Goal: Task Accomplishment & Management: Use online tool/utility

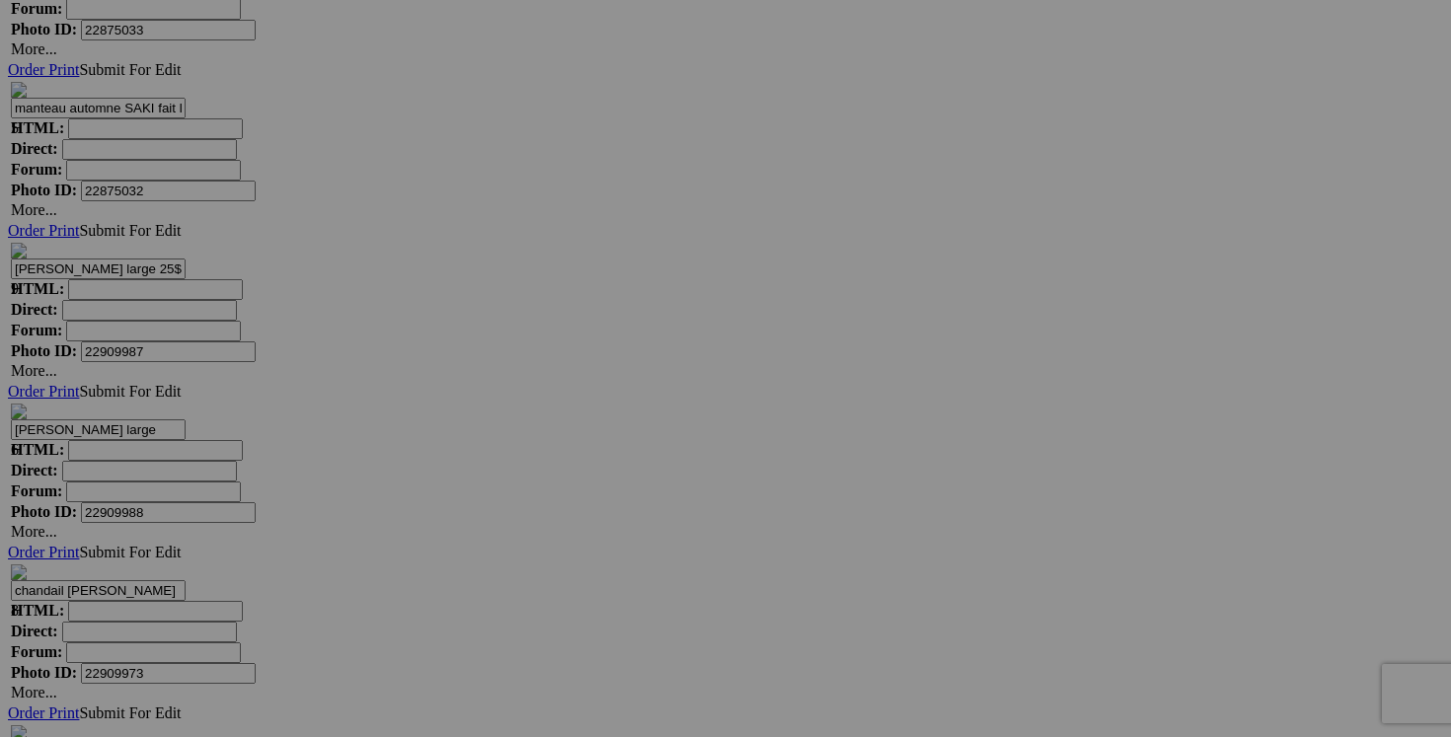
scroll to position [6718, 0]
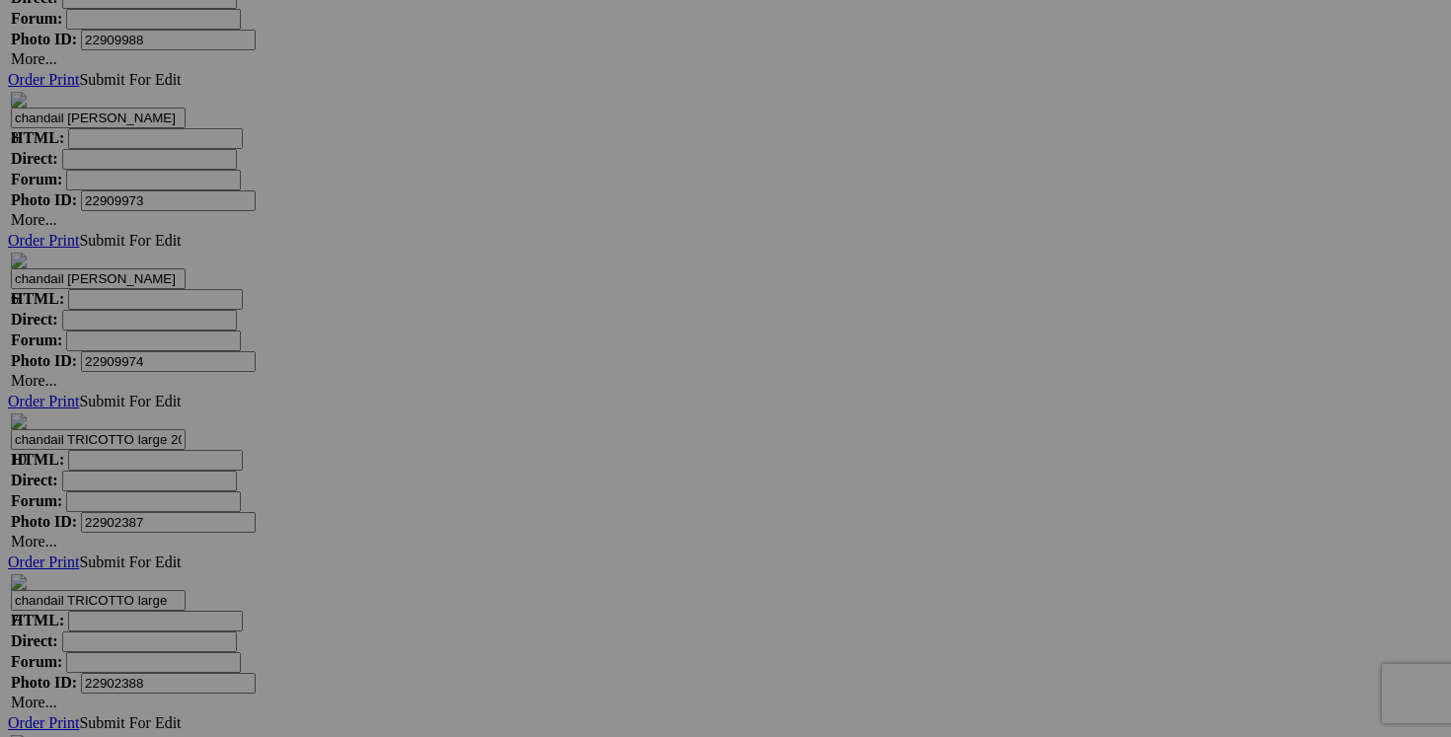
scroll to position [7195, 0]
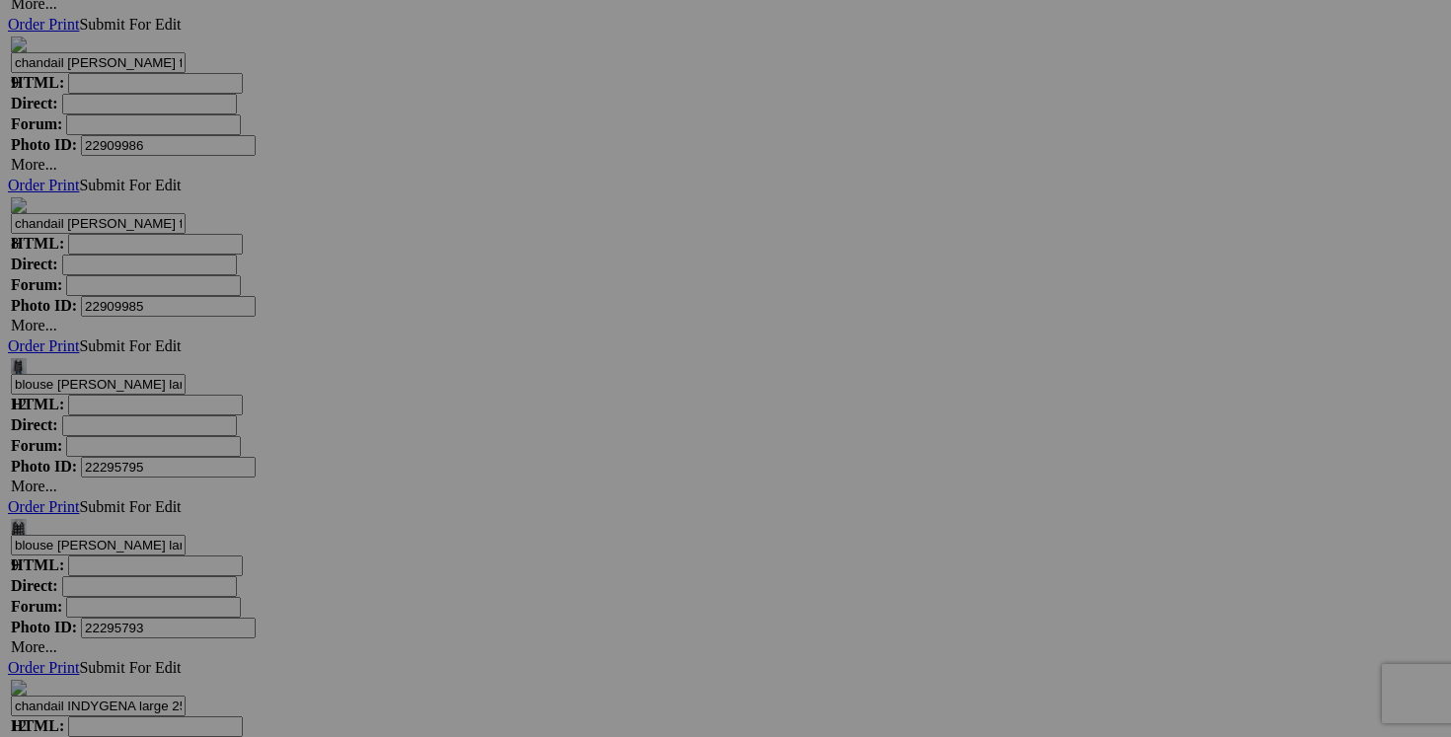
scroll to position [7892, 0]
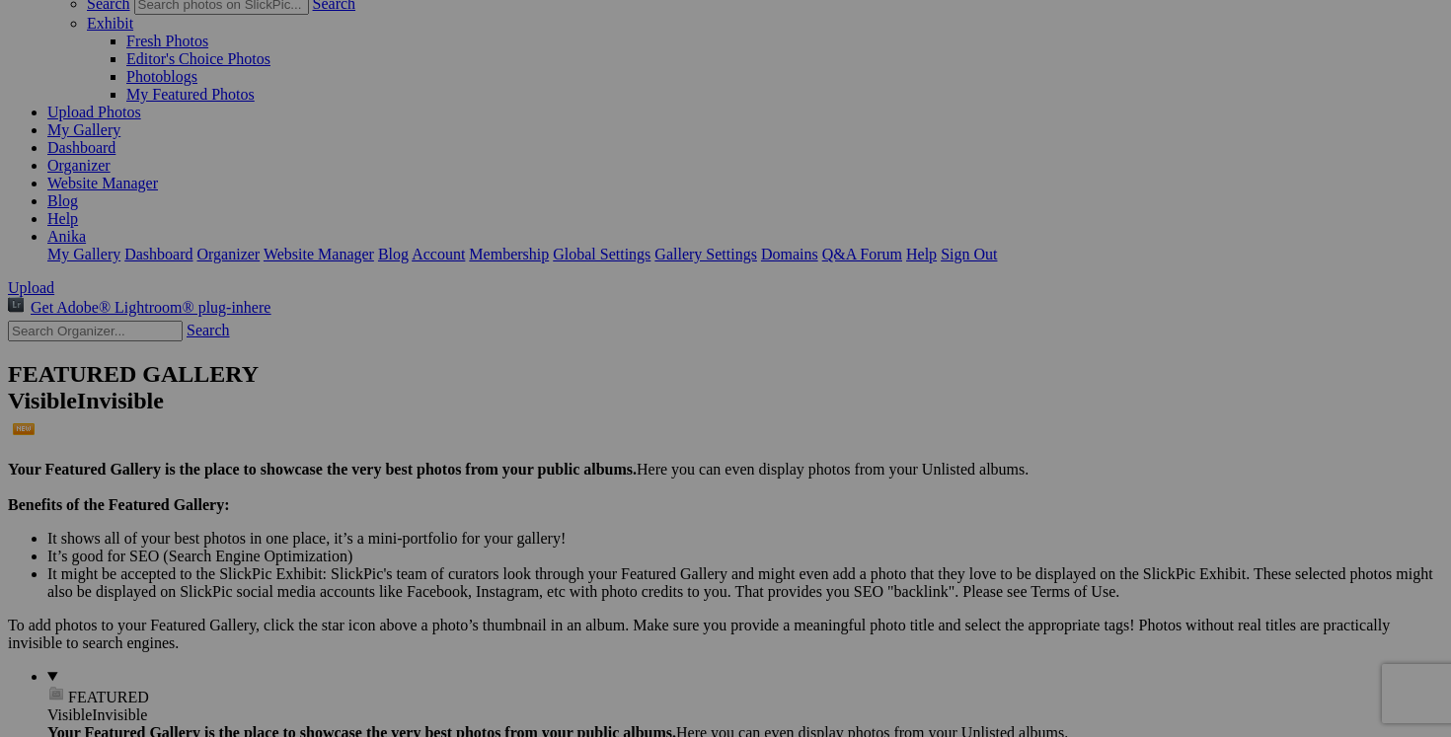
scroll to position [0, 0]
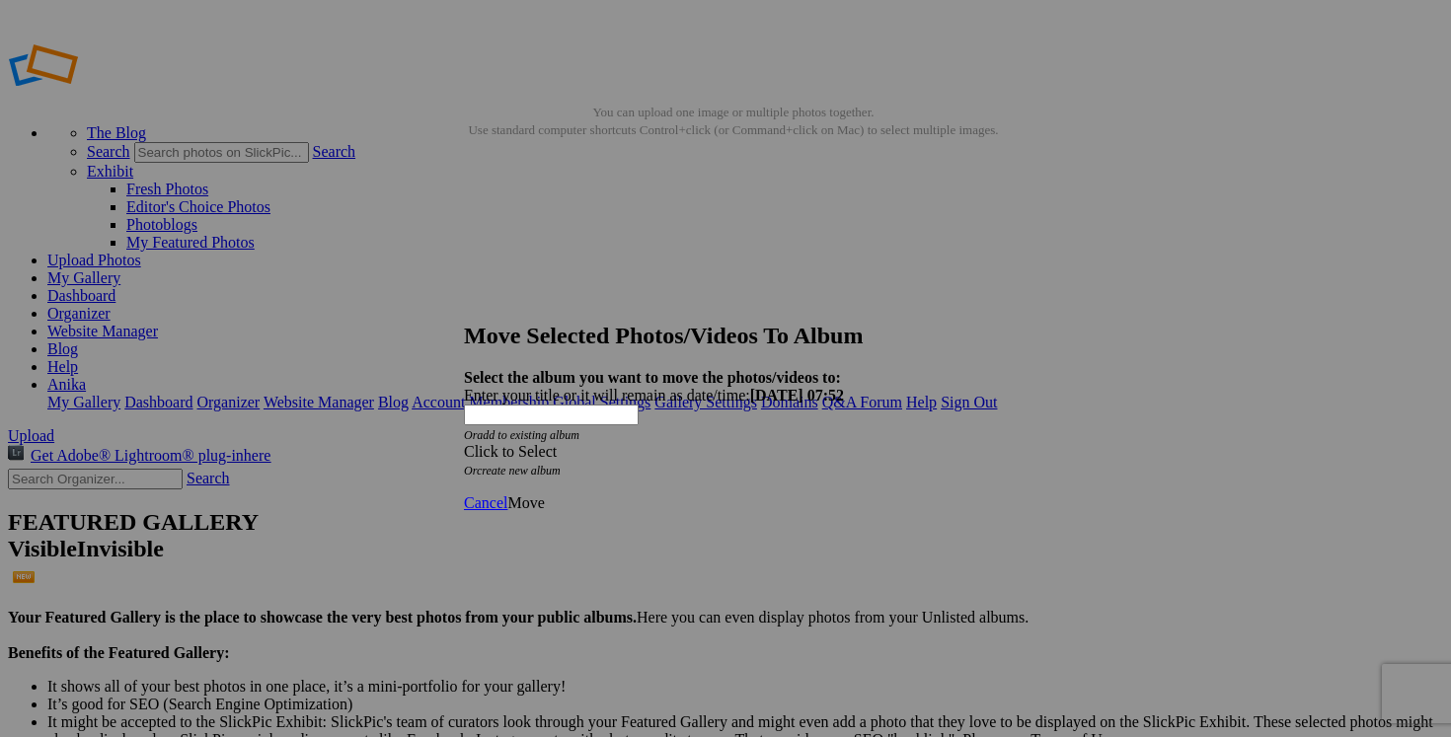
click at [464, 443] on span at bounding box center [464, 451] width 0 height 17
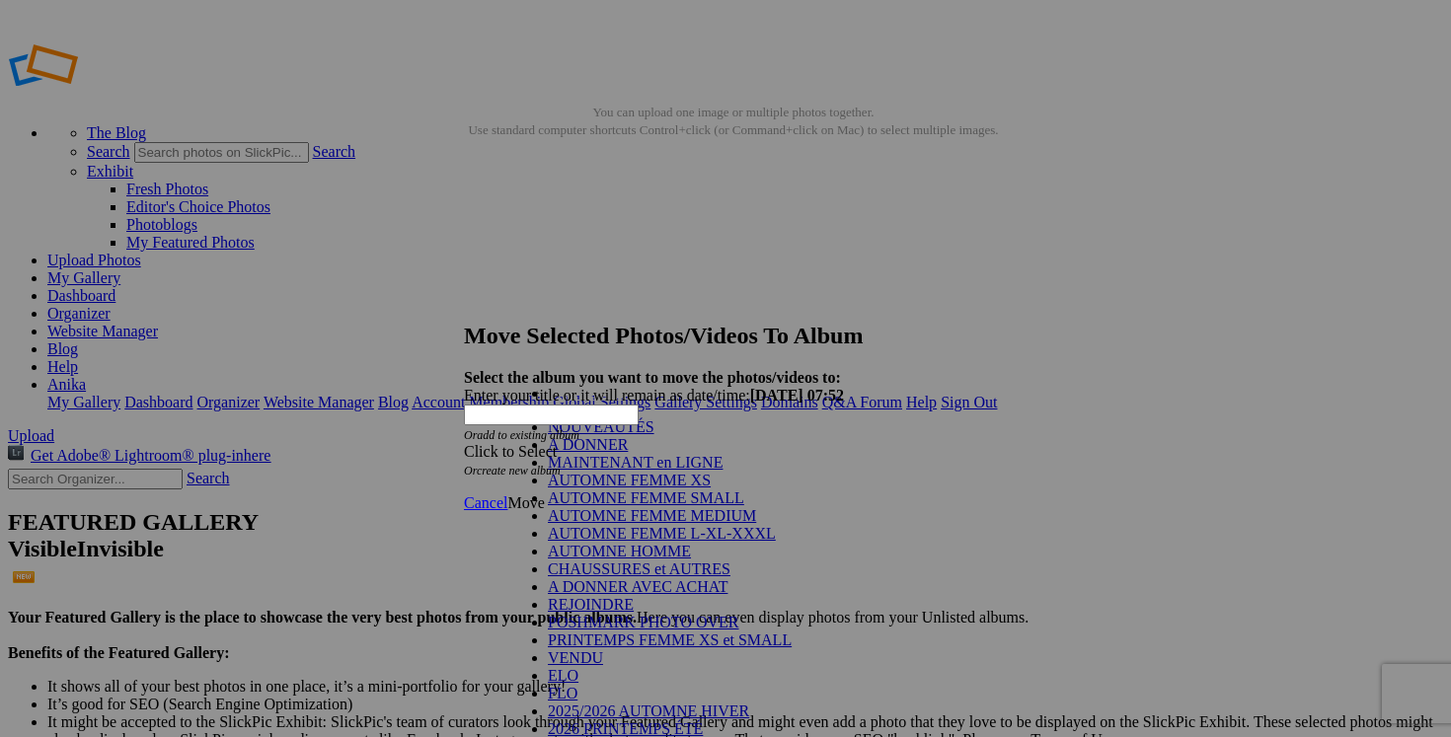
scroll to position [262, 0]
click at [567, 650] on link "VENDU" at bounding box center [575, 658] width 55 height 17
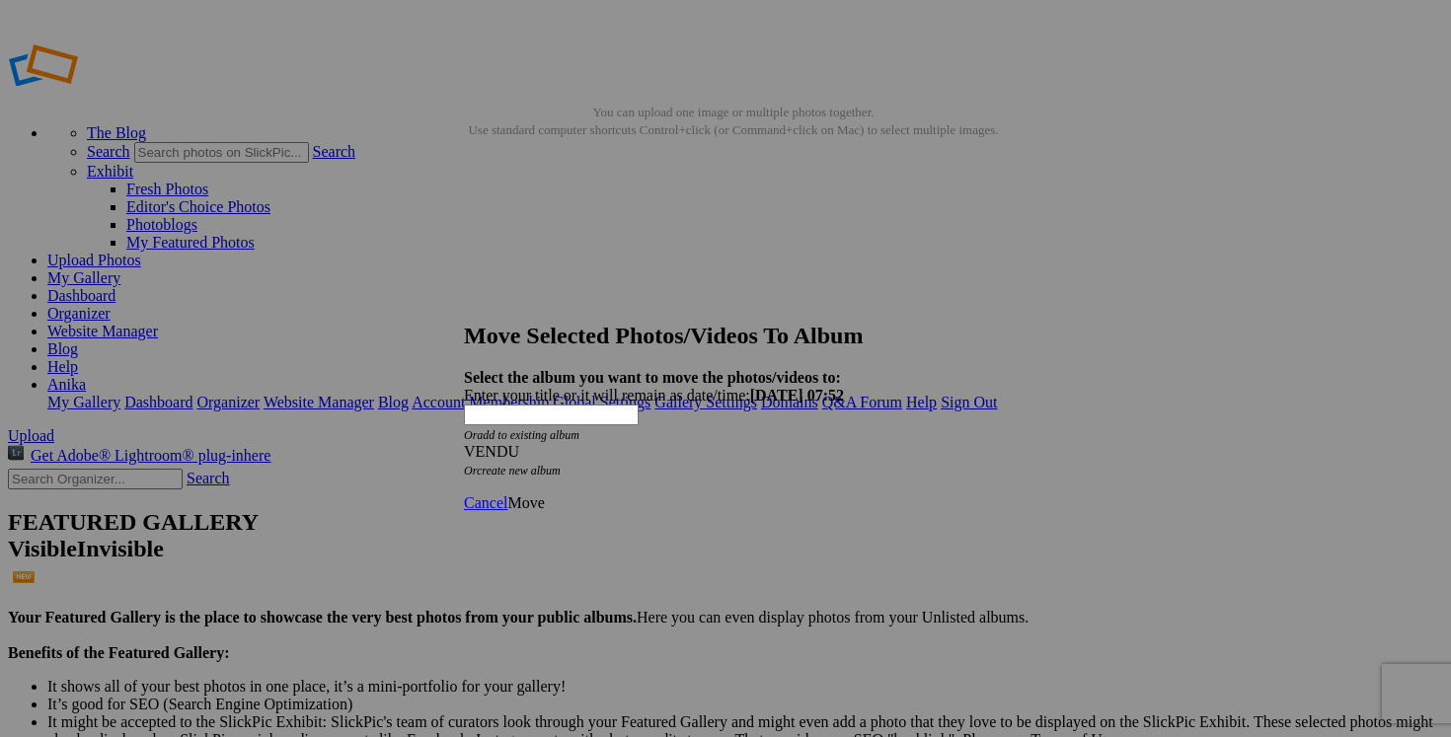
click at [544, 495] on span "Move" at bounding box center [525, 503] width 37 height 17
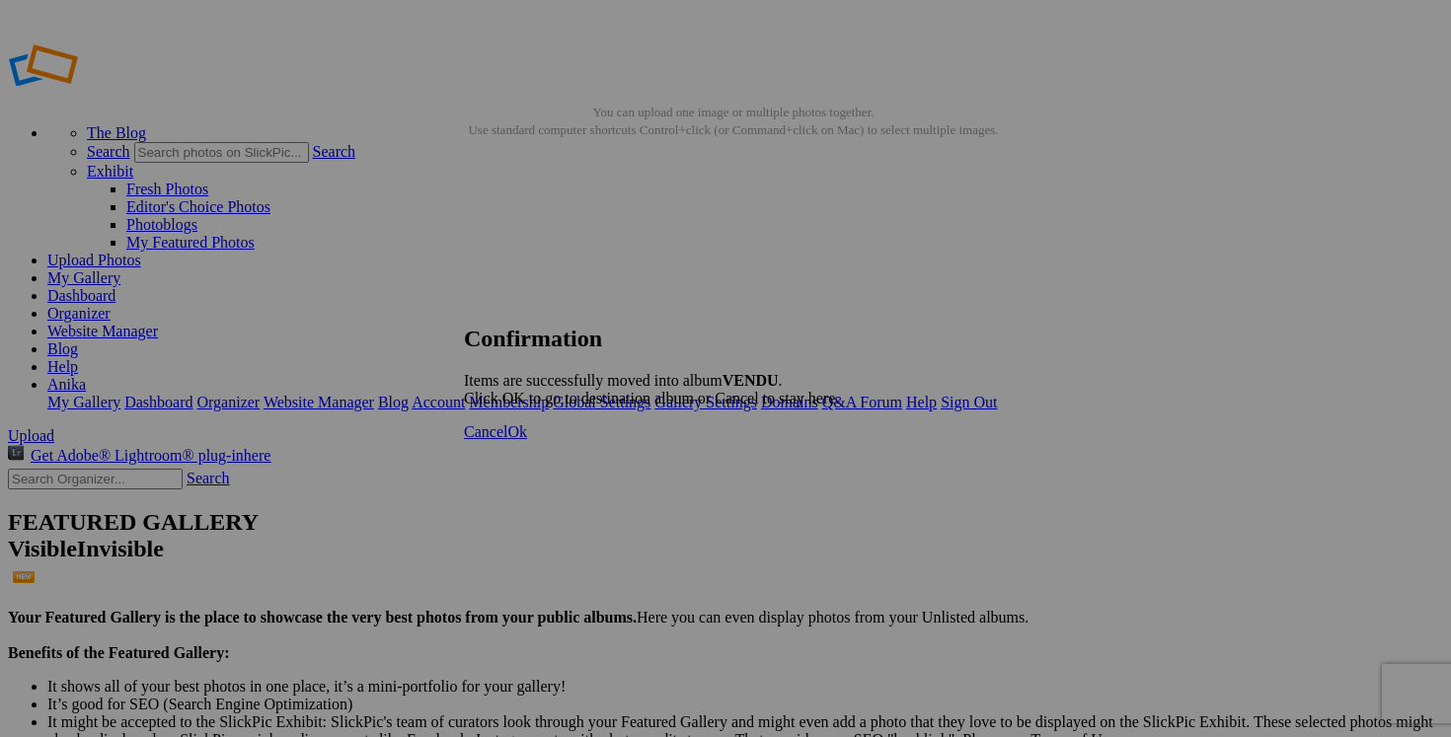
click at [507, 440] on link "Cancel" at bounding box center [485, 432] width 43 height 17
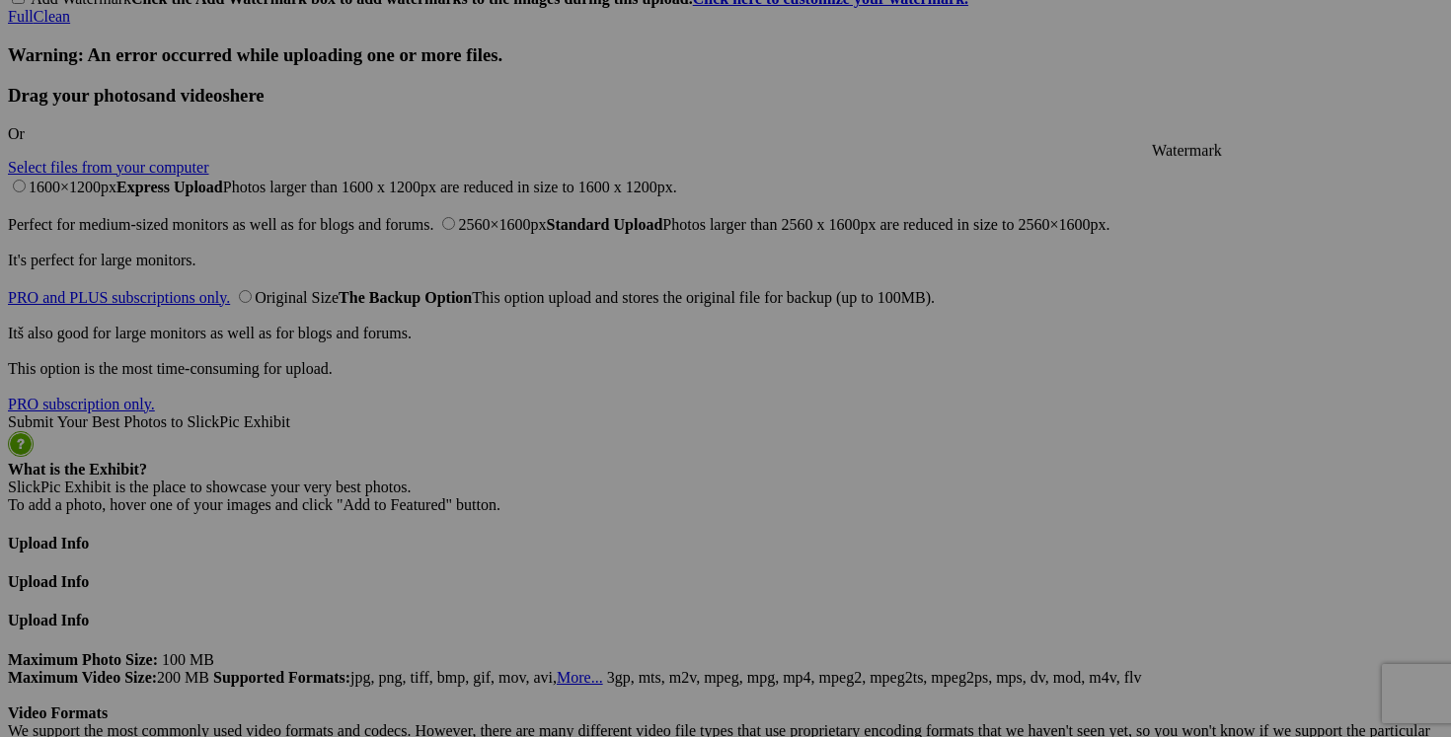
scroll to position [4791, 0]
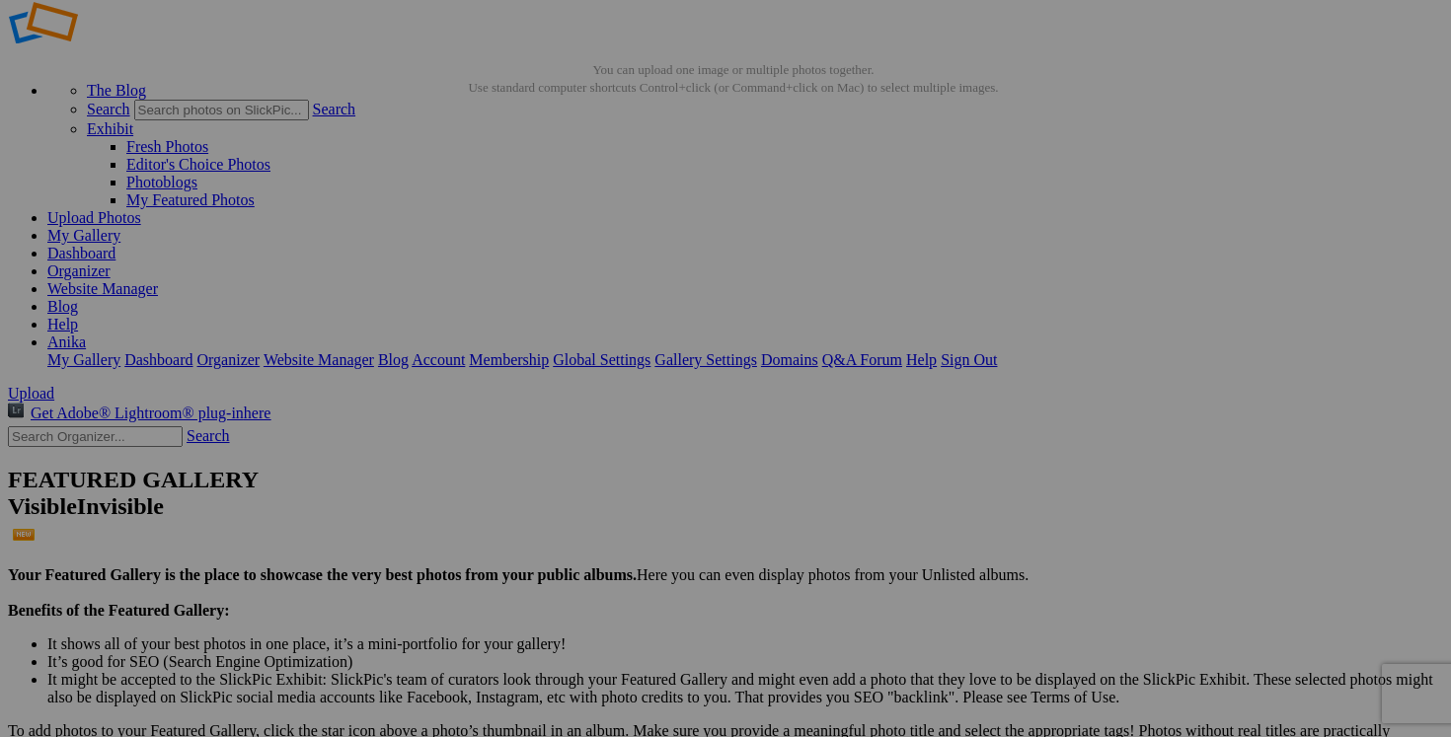
scroll to position [0, 0]
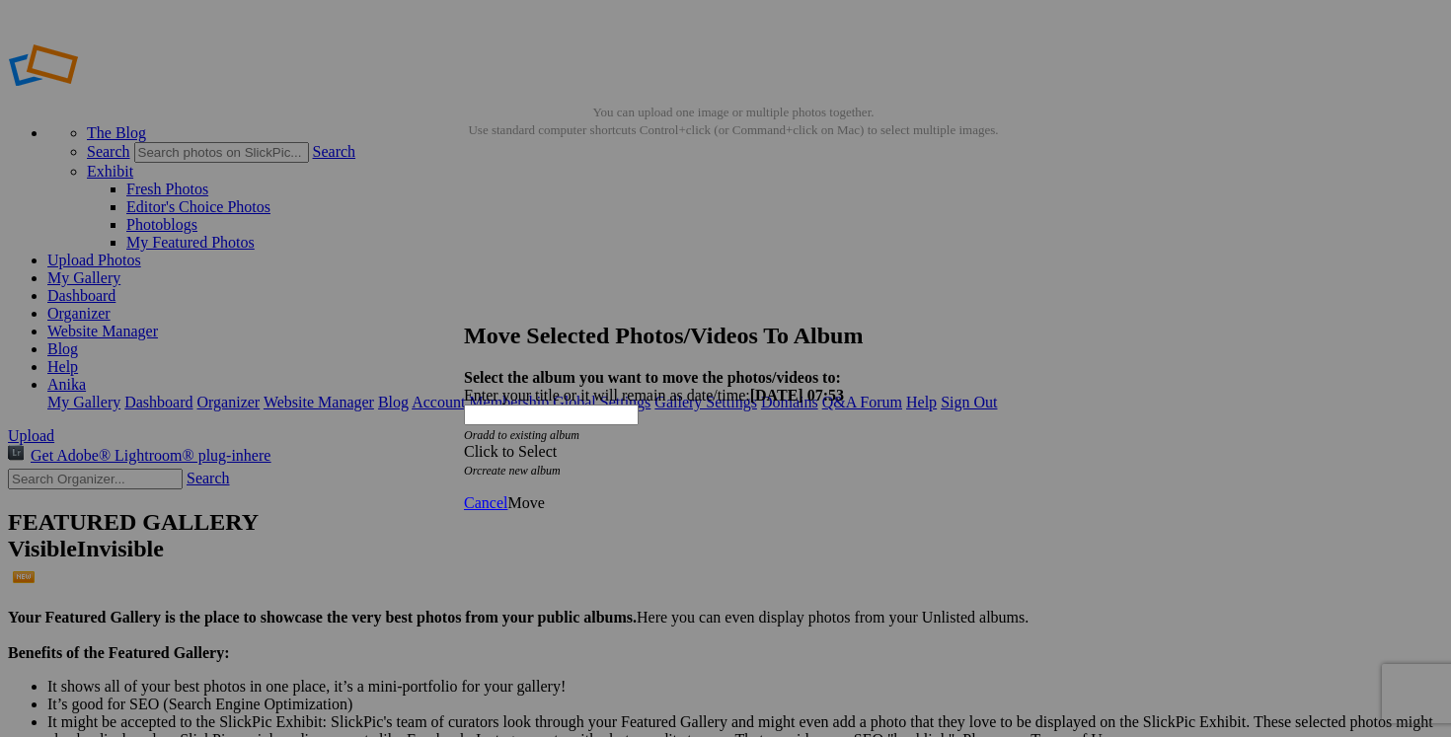
click at [464, 443] on span at bounding box center [464, 451] width 0 height 17
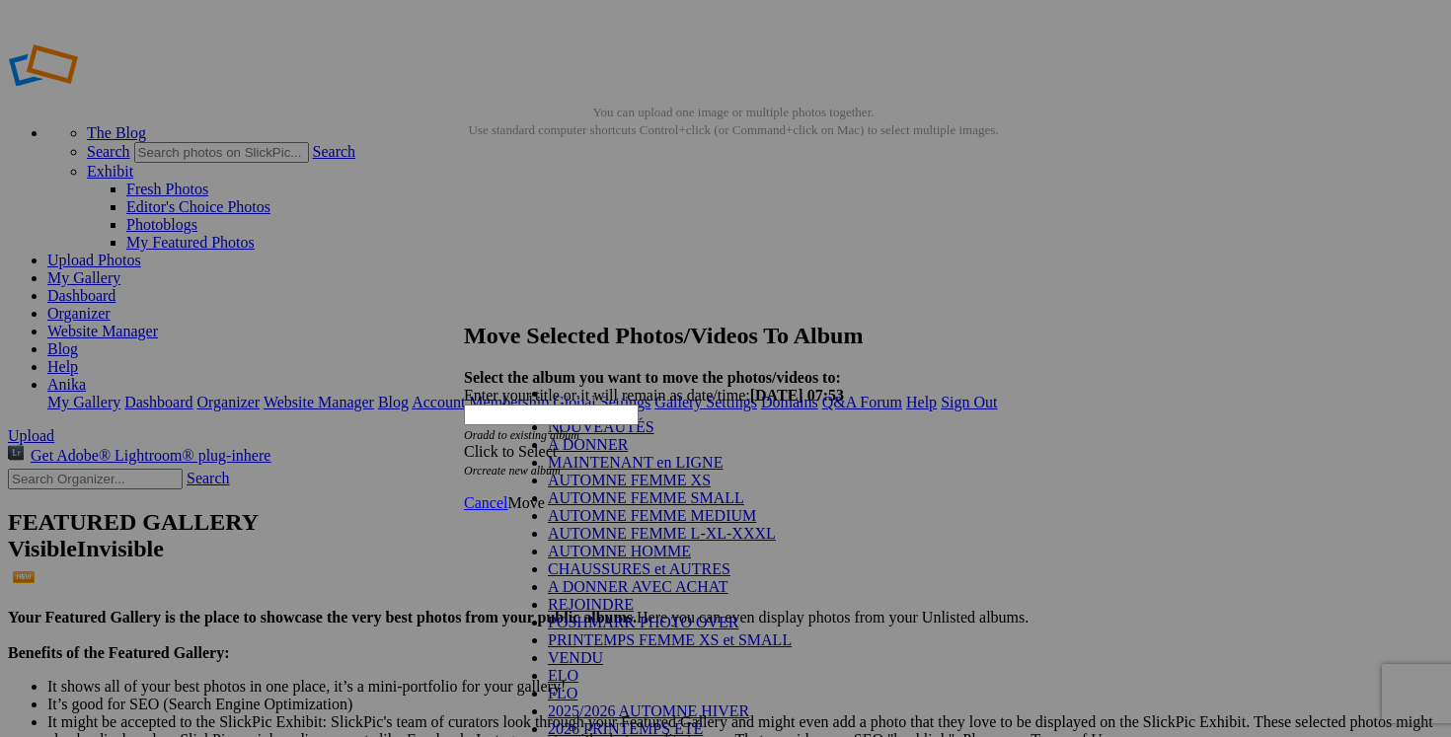
scroll to position [298, 0]
click at [557, 650] on link "VENDU" at bounding box center [575, 658] width 55 height 17
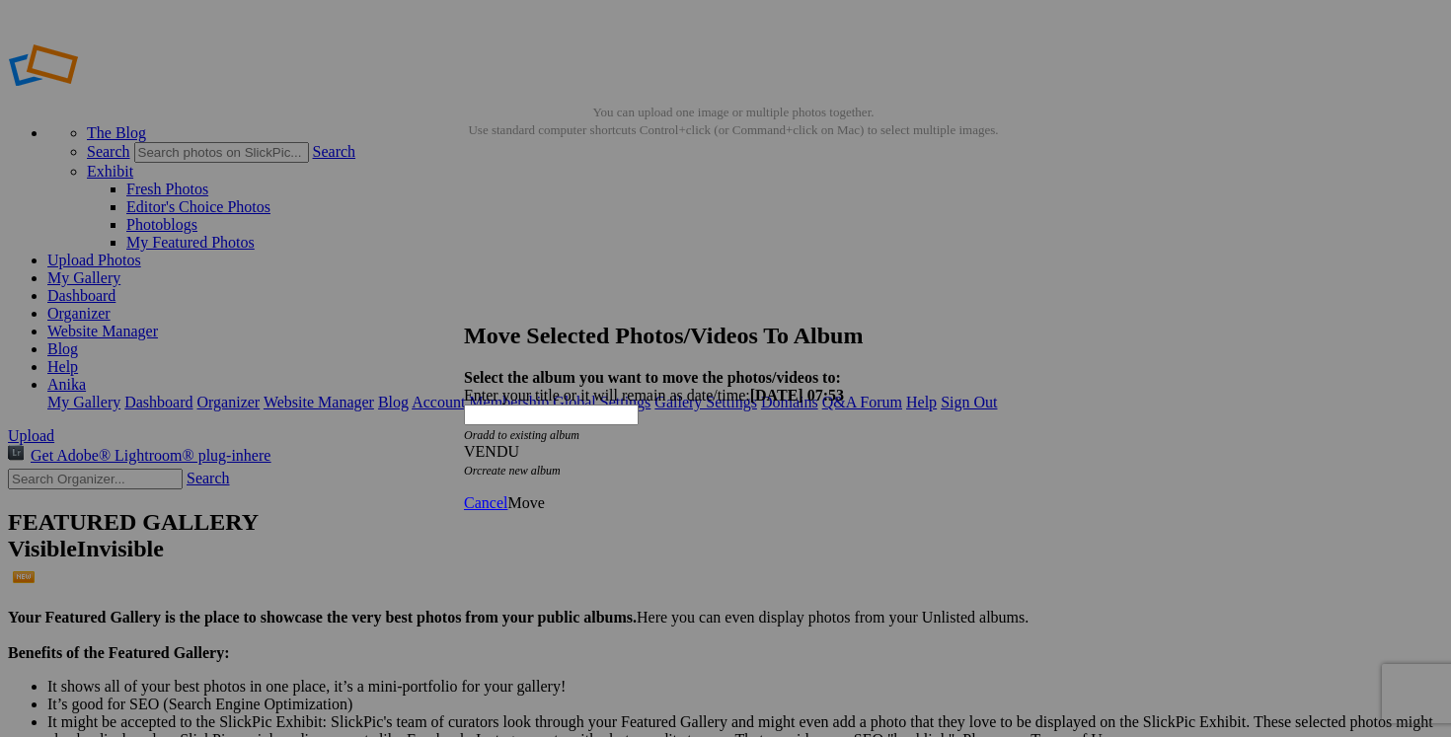
click at [544, 495] on span "Move" at bounding box center [525, 503] width 37 height 17
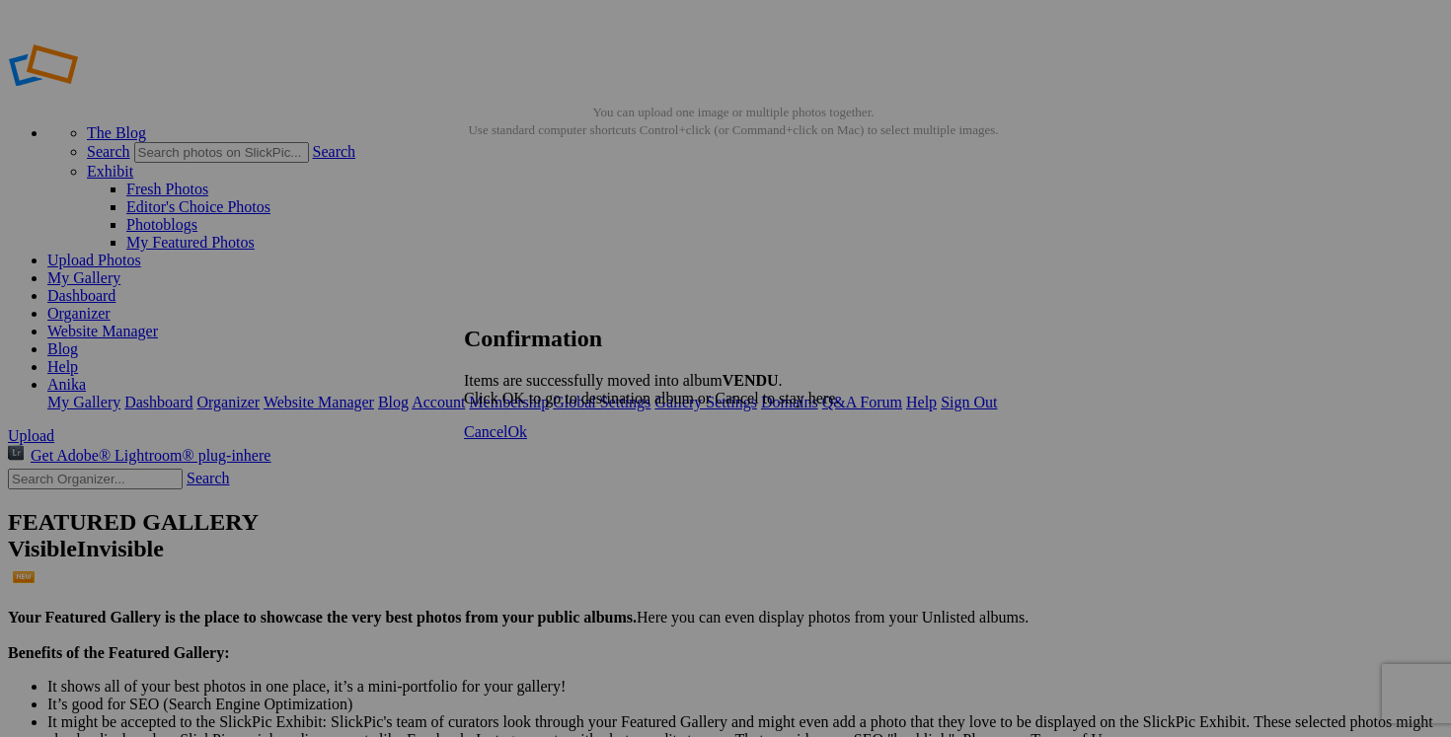
click at [507, 440] on span "Cancel" at bounding box center [485, 432] width 43 height 17
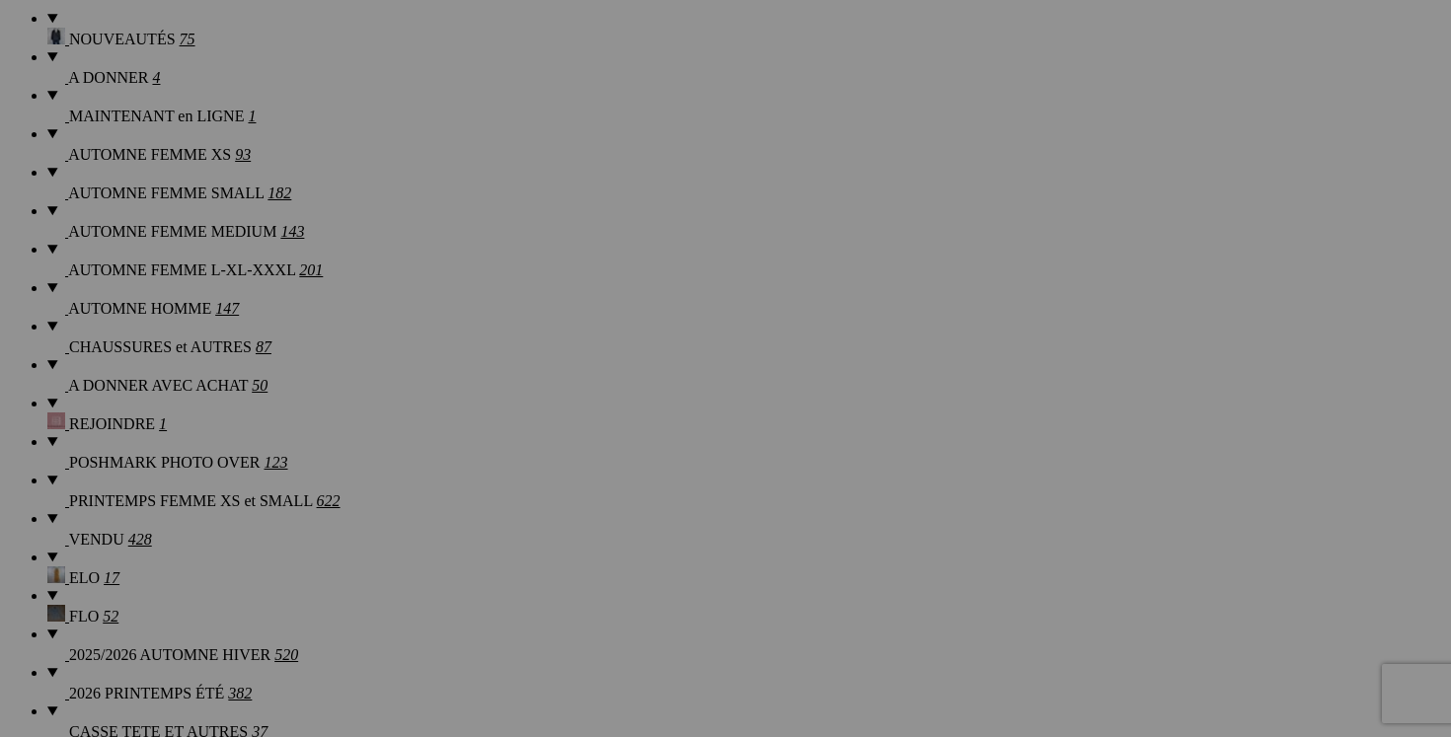
scroll to position [1598, 0]
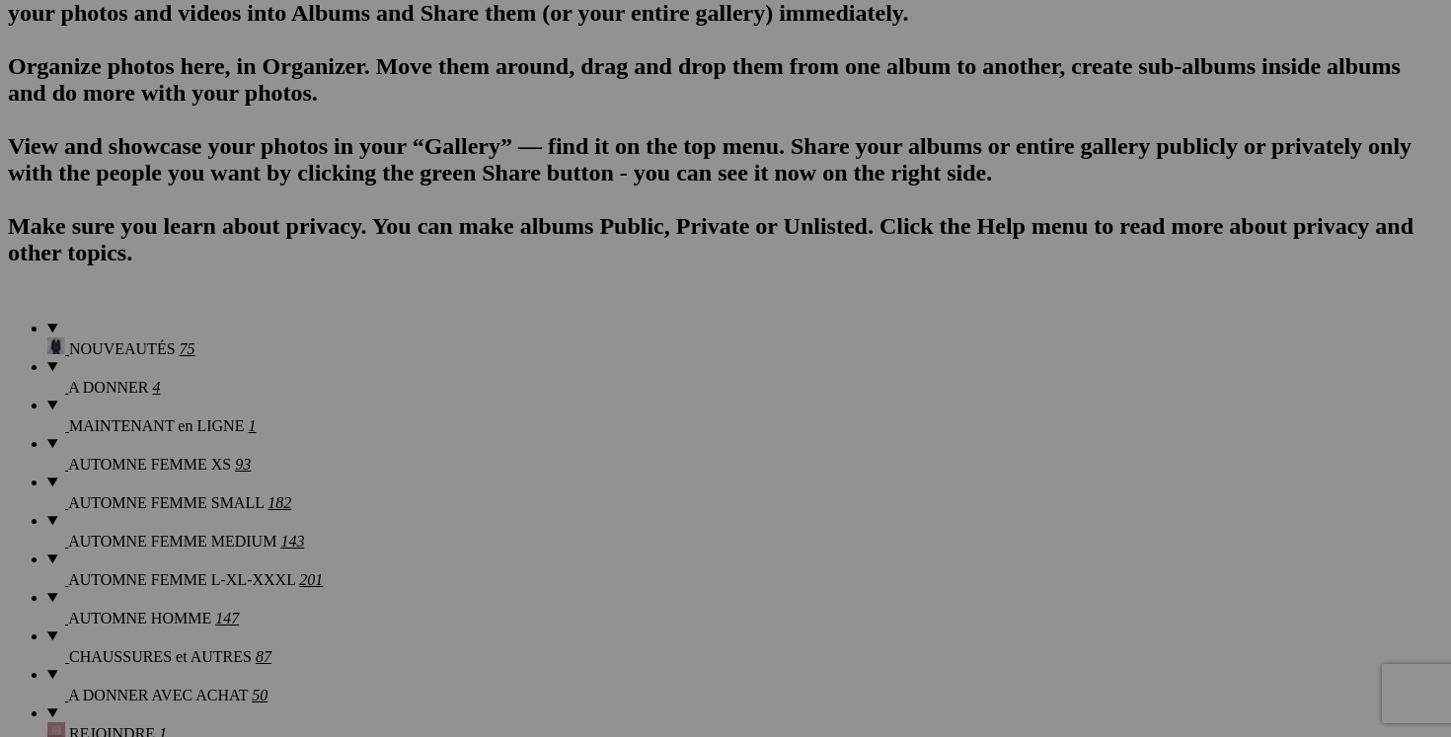
scroll to position [1279, 0]
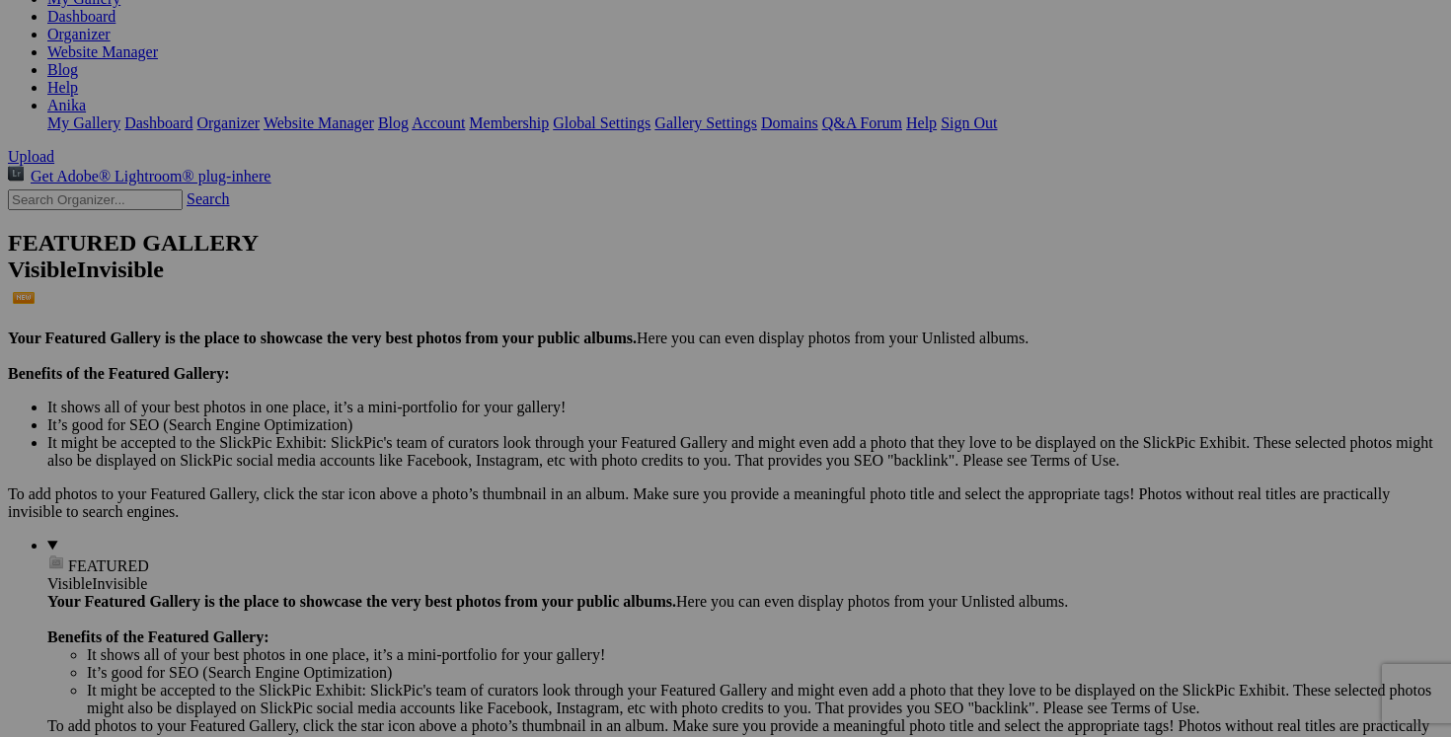
scroll to position [0, 0]
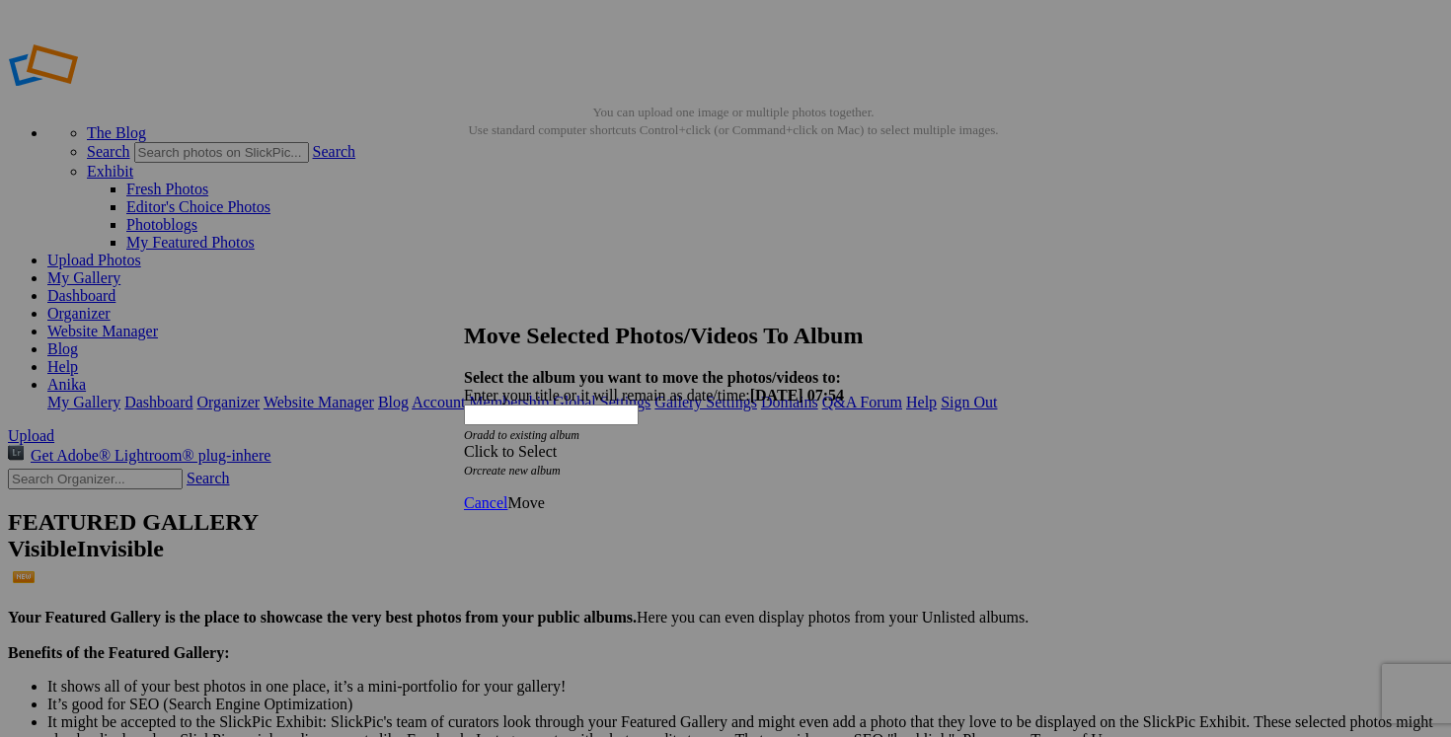
click at [464, 443] on span at bounding box center [464, 451] width 0 height 17
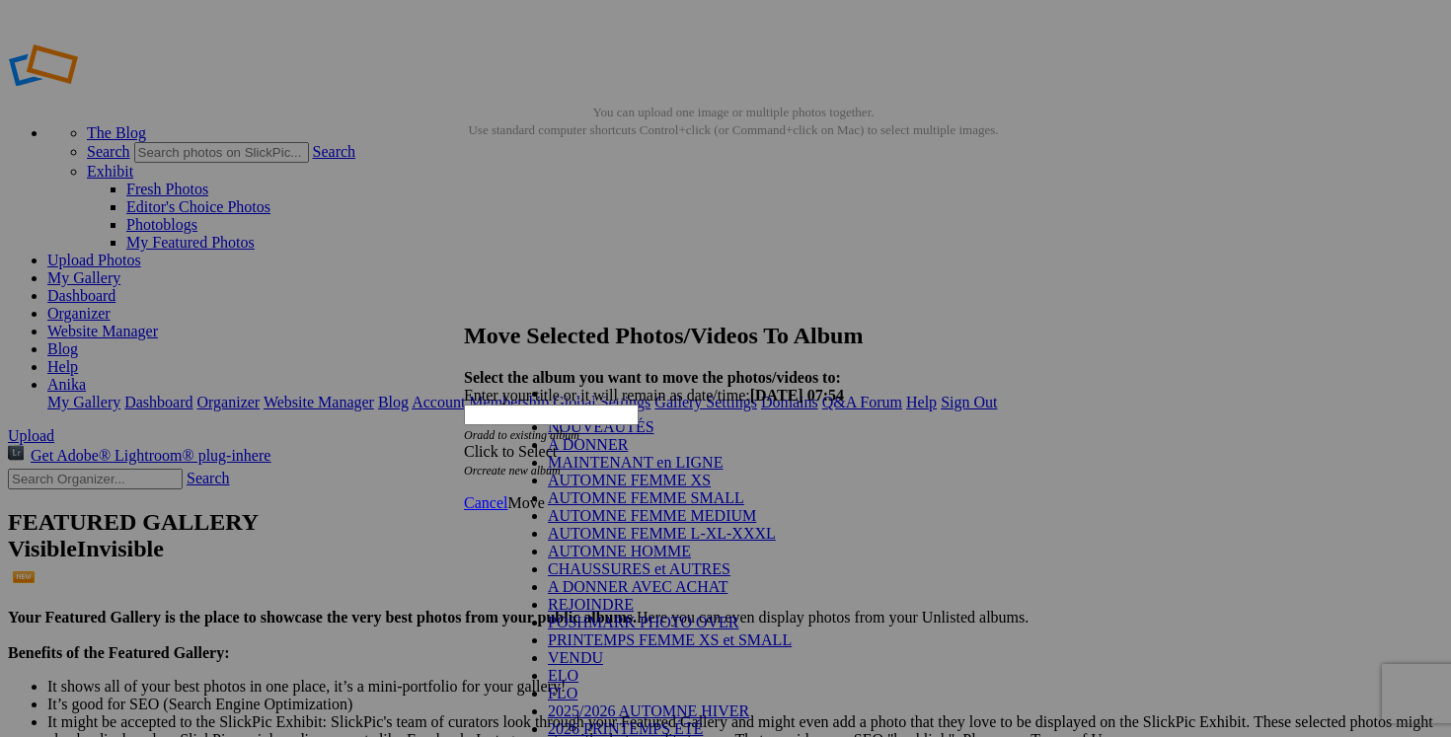
scroll to position [266, 0]
click at [602, 650] on link "VENDU" at bounding box center [575, 658] width 55 height 17
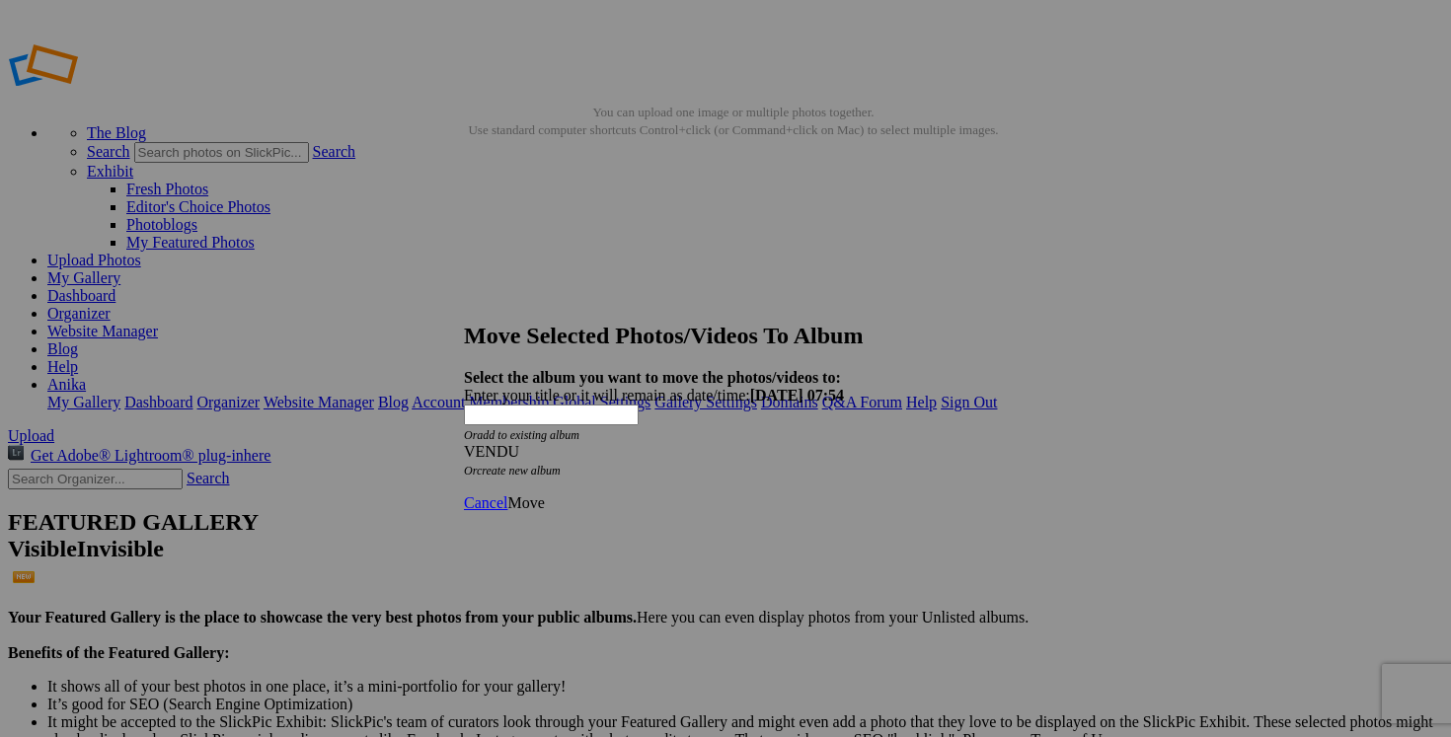
click at [544, 495] on span "Move" at bounding box center [525, 503] width 37 height 17
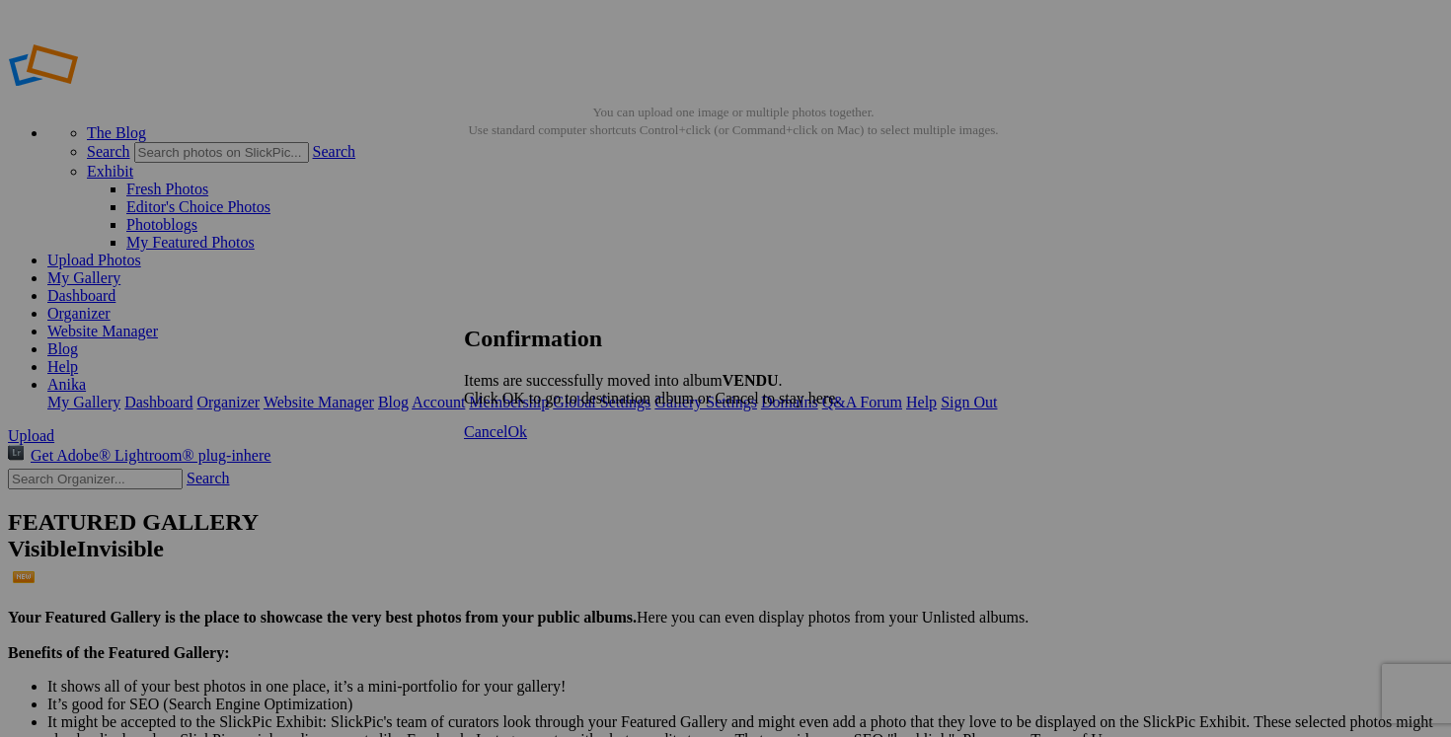
click at [507, 440] on span "Cancel" at bounding box center [485, 432] width 43 height 17
